Goal: Task Accomplishment & Management: Manage account settings

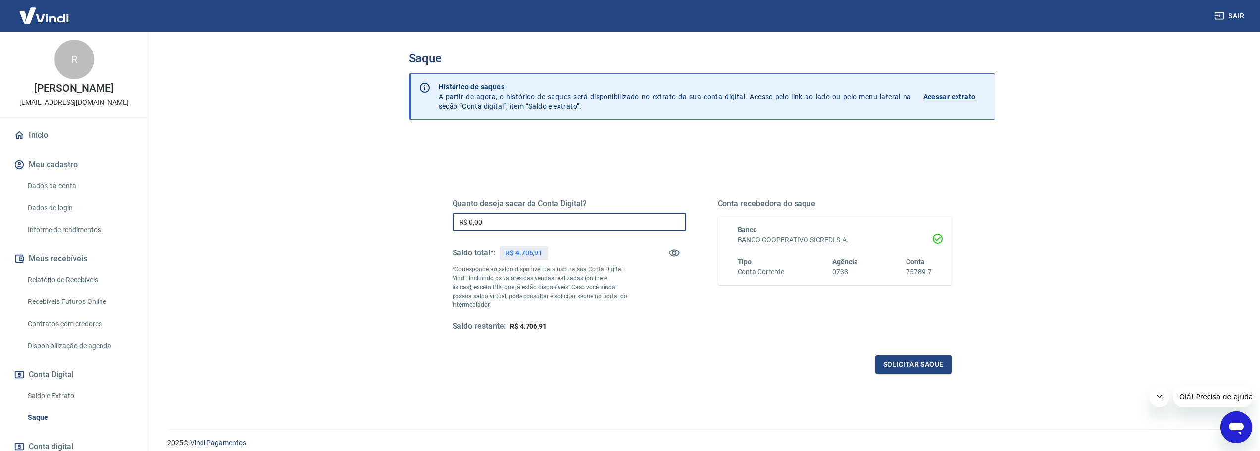
click at [506, 226] on input "R$ 0,00" at bounding box center [569, 222] width 234 height 18
type input "R$ 4.706,91"
click at [892, 361] on button "Solicitar saque" at bounding box center [913, 364] width 76 height 18
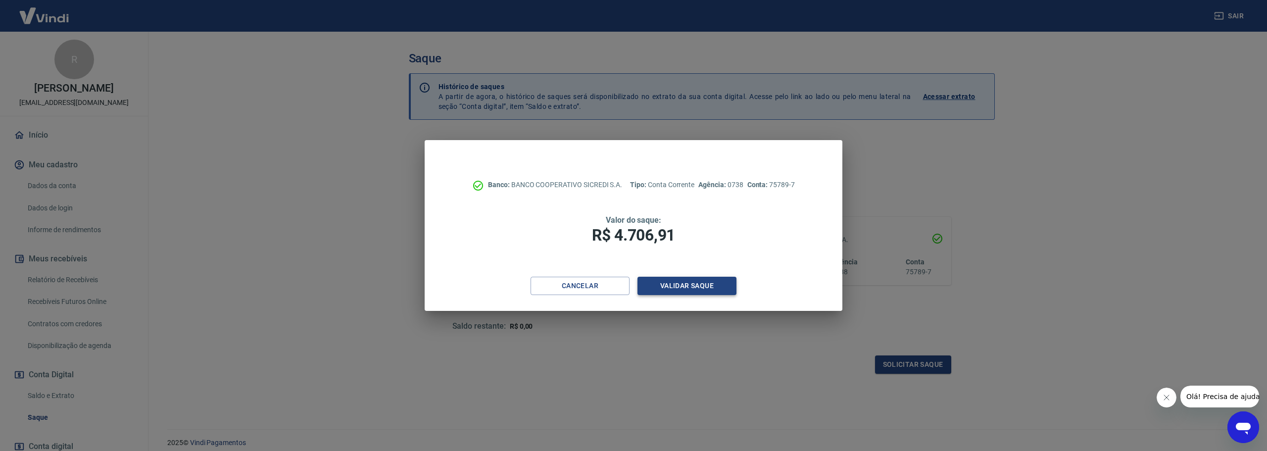
click at [681, 287] on button "Validar saque" at bounding box center [686, 286] width 99 height 18
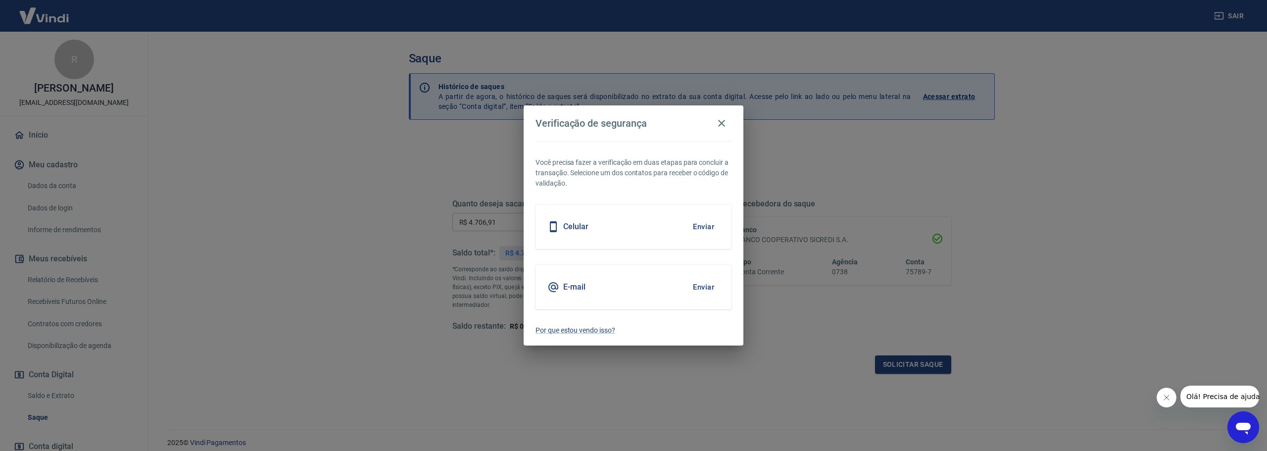
click at [700, 286] on button "Enviar" at bounding box center [703, 287] width 32 height 21
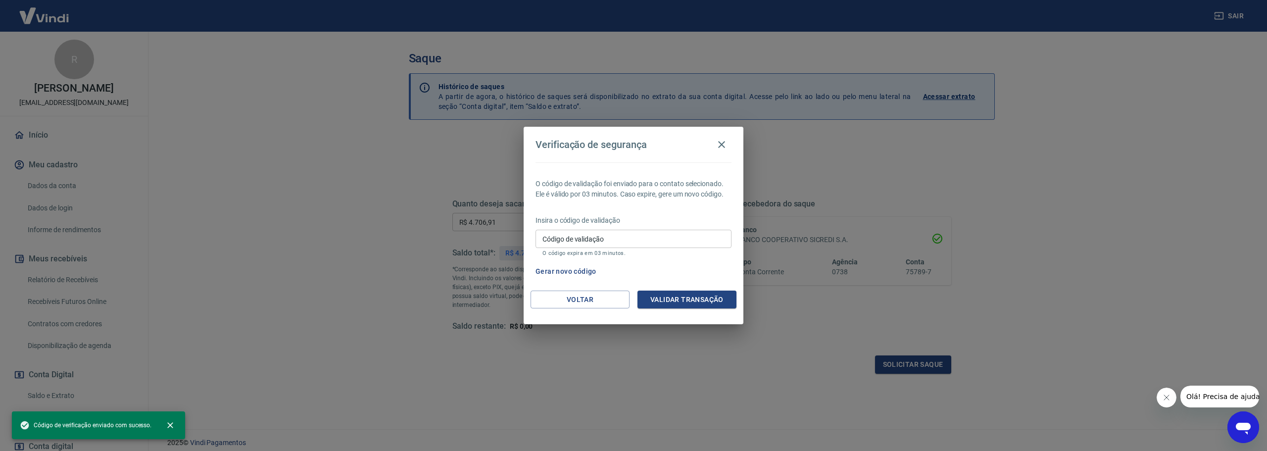
click at [605, 249] on div "Código de validação Código de validação O código expira em 03 minutos." at bounding box center [633, 243] width 196 height 27
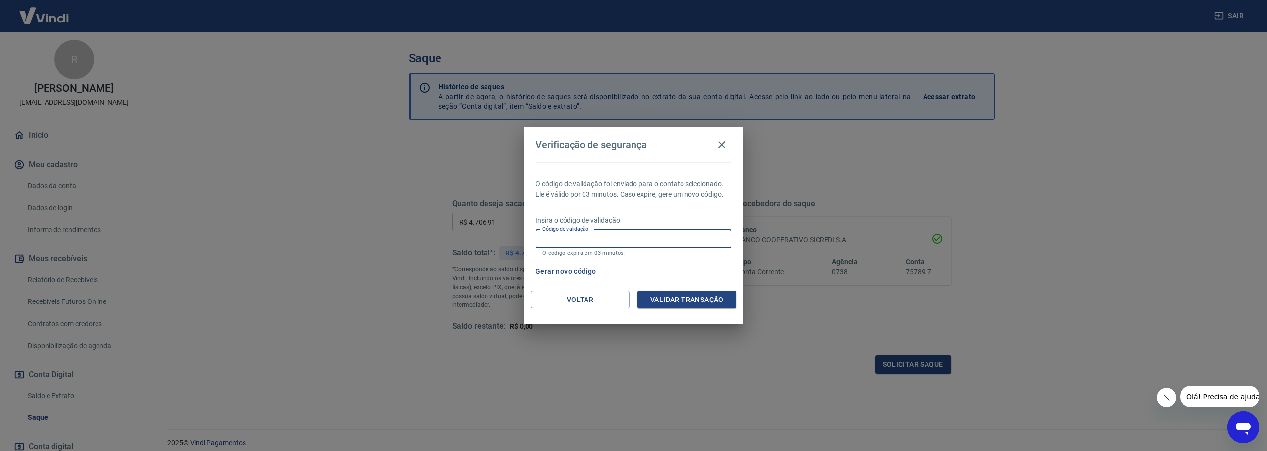
click at [603, 245] on input "Código de validação" at bounding box center [633, 239] width 196 height 18
paste input "572967"
type input "572967"
click at [675, 298] on button "Validar transação" at bounding box center [686, 300] width 99 height 18
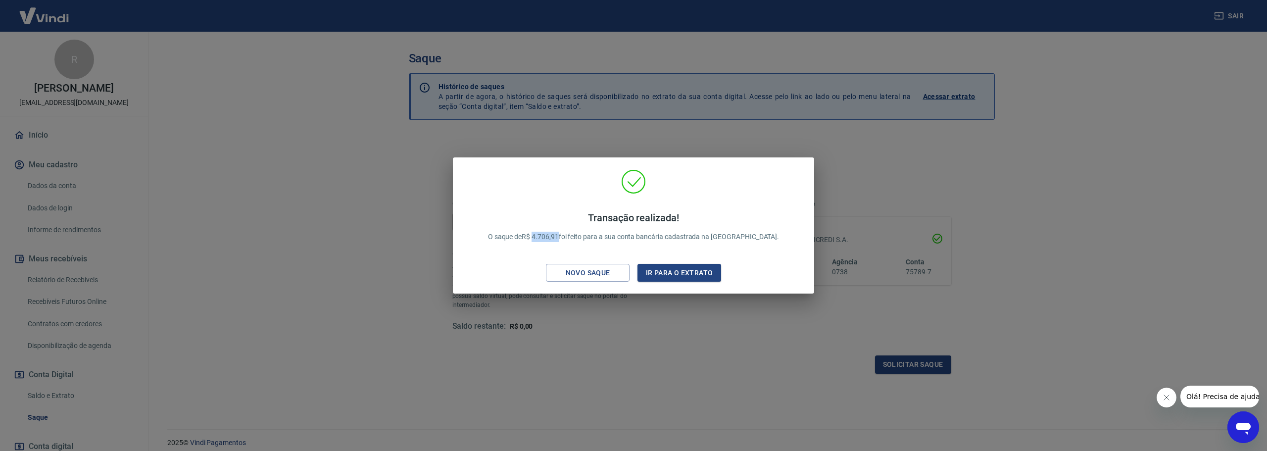
drag, startPoint x: 558, startPoint y: 240, endPoint x: 584, endPoint y: 239, distance: 26.2
click at [584, 239] on p "Transação realizada! O saque de R$ 4.706,91 foi feito para a sua conta bancária…" at bounding box center [634, 227] width 292 height 30
copy p "4.706,91"
